Goal: Task Accomplishment & Management: Manage account settings

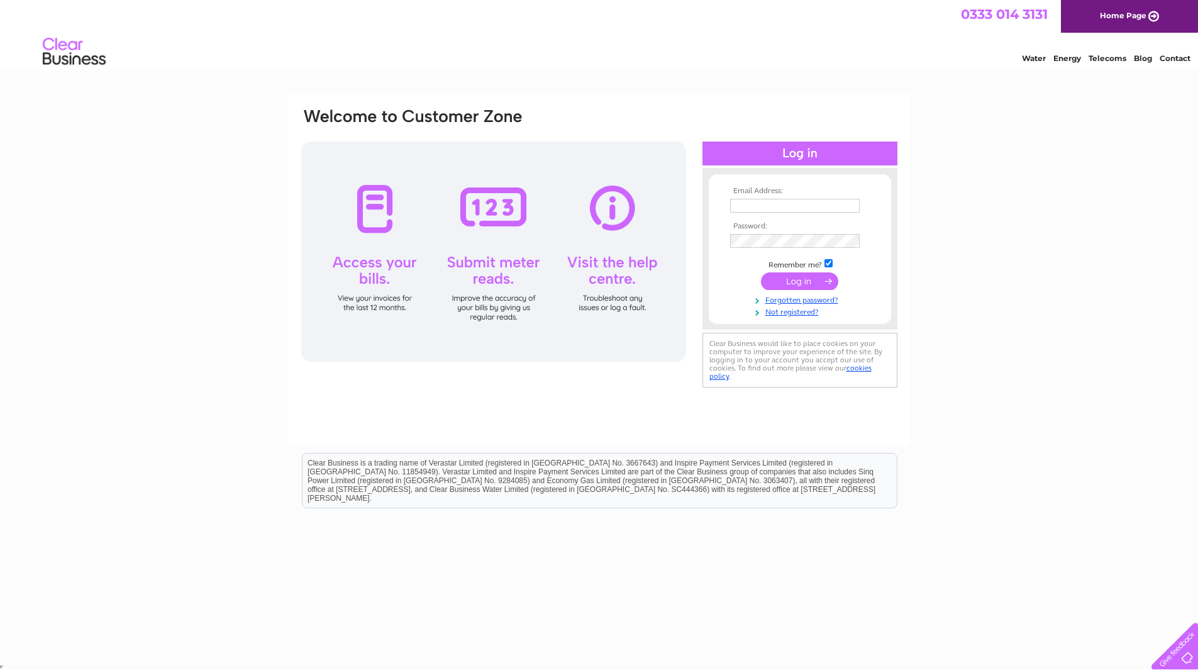
type input "kylie@emc-engineering.com"
click at [806, 284] on input "submit" at bounding box center [799, 281] width 77 height 18
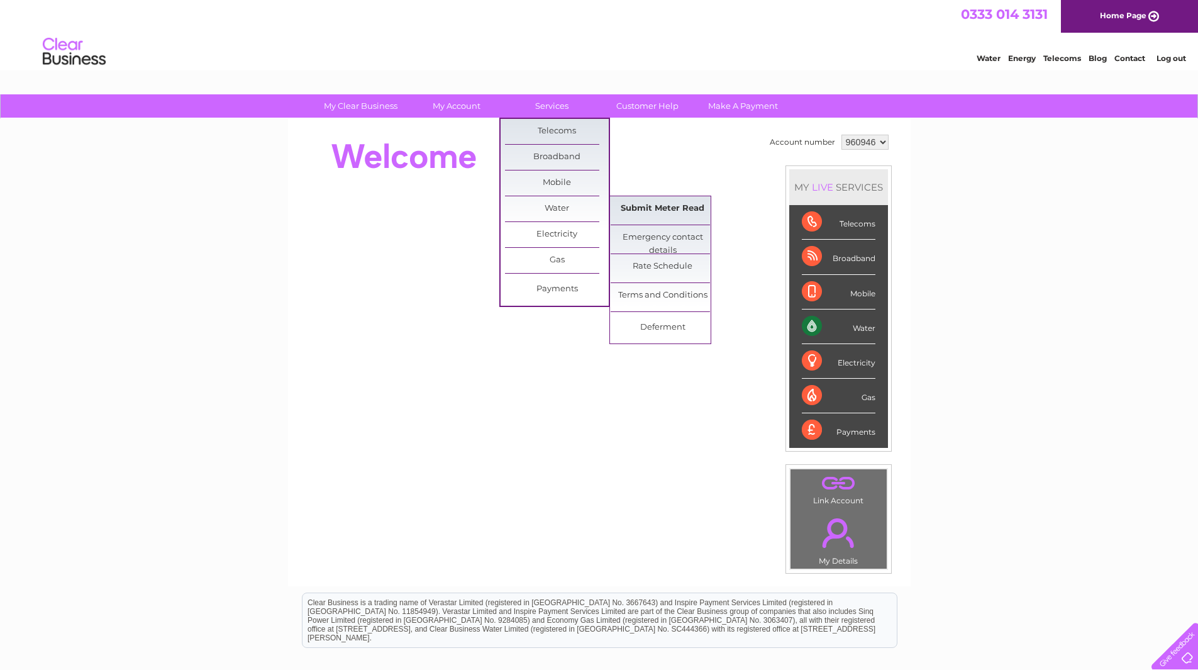
click at [663, 204] on link "Submit Meter Read" at bounding box center [663, 208] width 104 height 25
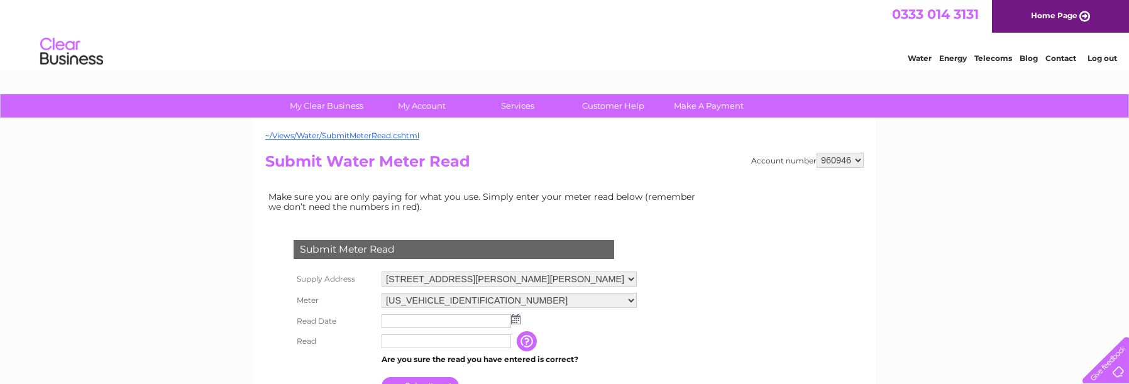
click at [514, 318] on img at bounding box center [515, 319] width 9 height 10
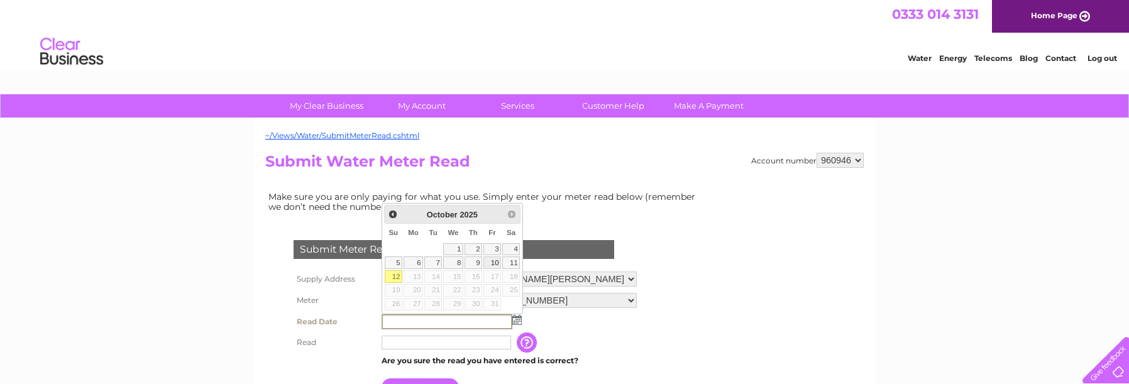
click at [494, 265] on link "10" at bounding box center [493, 263] width 18 height 13
type input "2025/10/10"
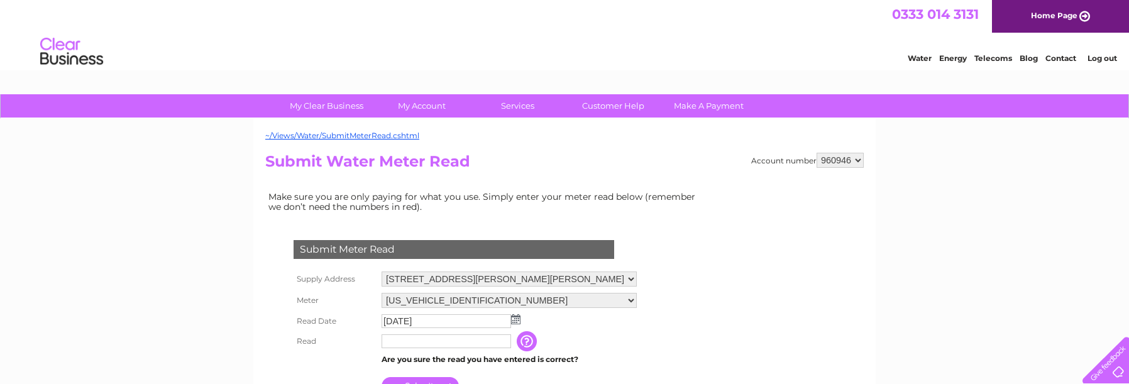
click at [413, 341] on input "text" at bounding box center [447, 342] width 130 height 14
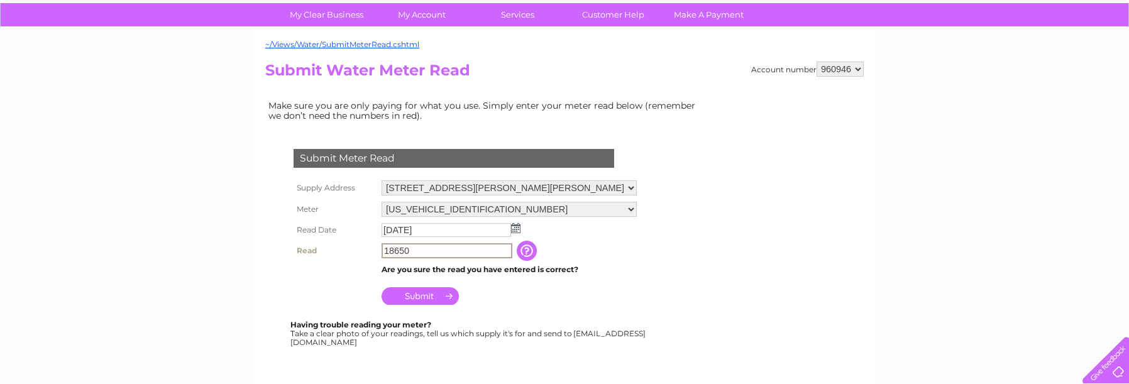
scroll to position [126, 0]
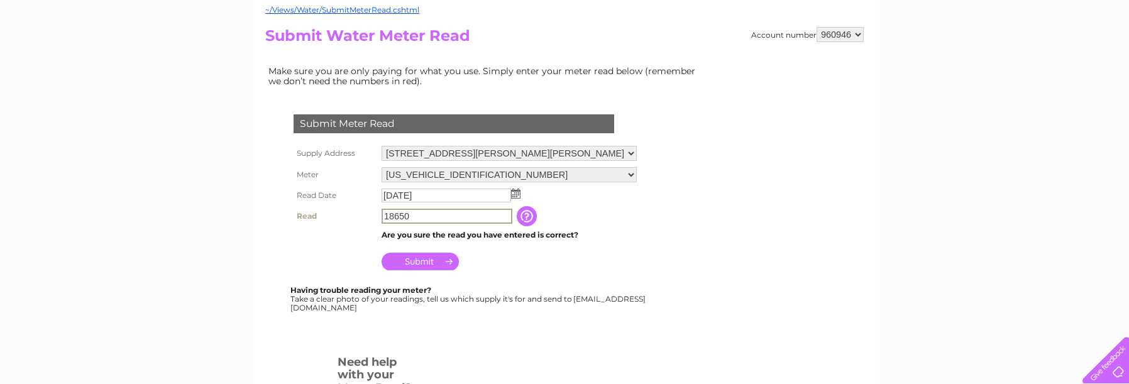
type input "18650"
click at [424, 258] on input "Submit" at bounding box center [420, 261] width 77 height 18
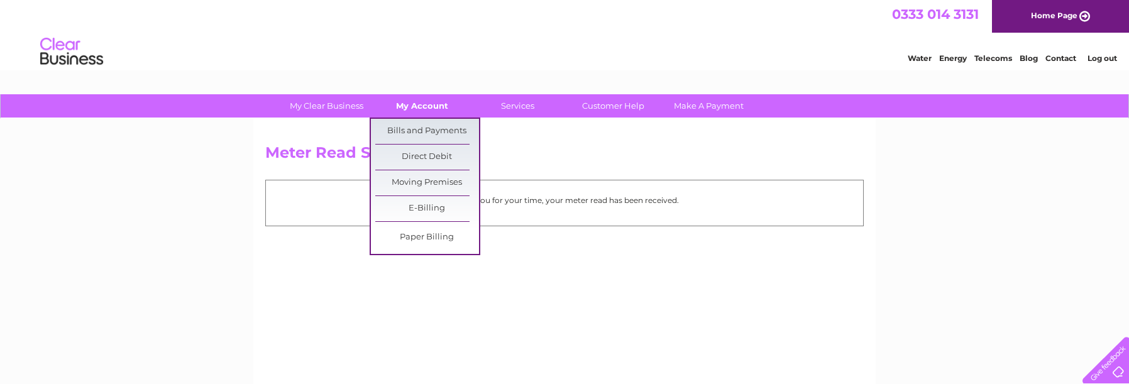
click at [431, 108] on link "My Account" at bounding box center [422, 105] width 104 height 23
click at [428, 133] on link "Bills and Payments" at bounding box center [427, 131] width 104 height 25
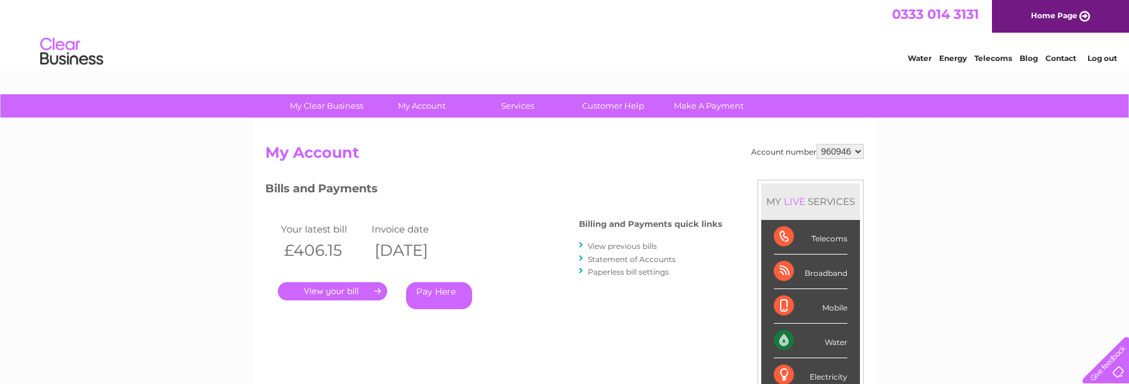
click at [620, 245] on link "View previous bills" at bounding box center [622, 245] width 69 height 9
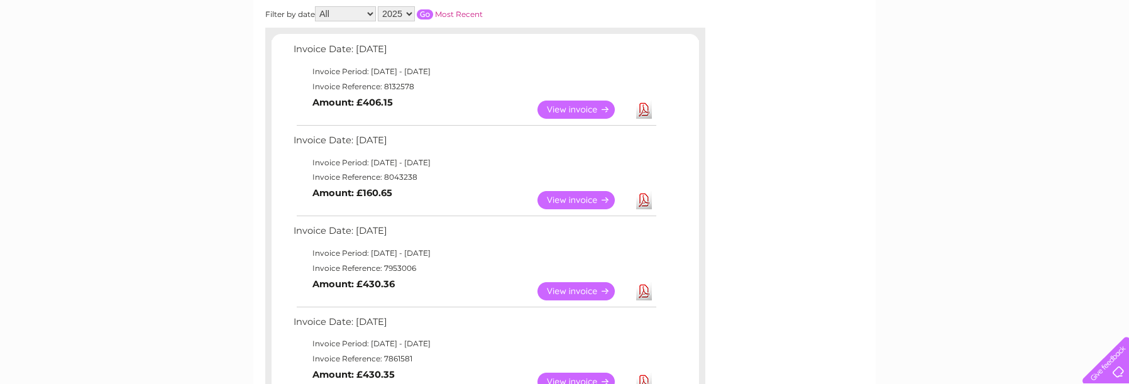
scroll to position [189, 0]
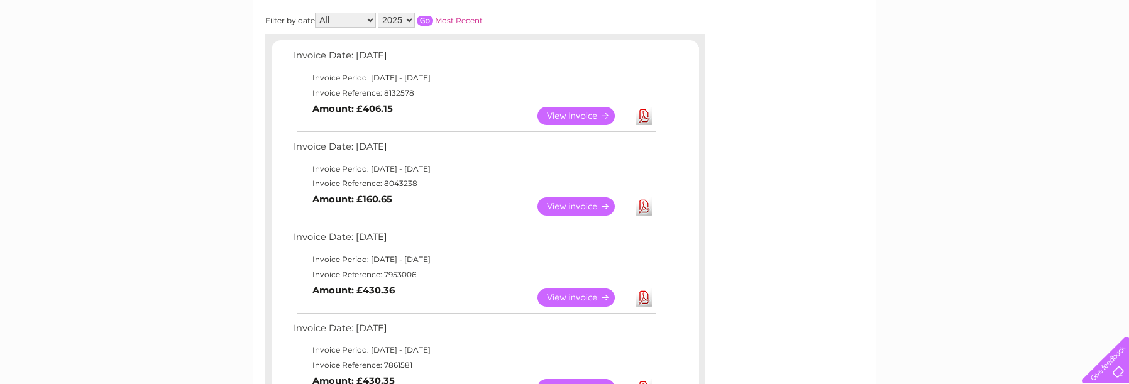
click at [570, 113] on link "View" at bounding box center [584, 116] width 92 height 18
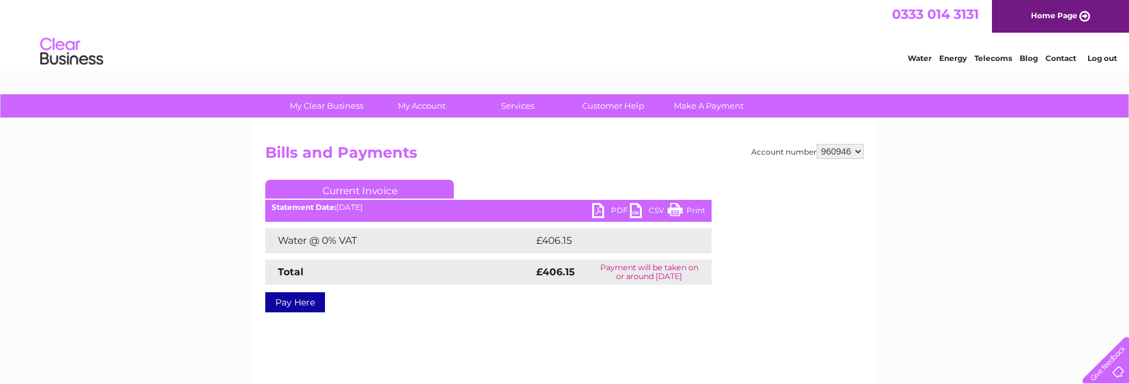
click at [600, 212] on link "PDF" at bounding box center [611, 212] width 38 height 18
